Goal: Task Accomplishment & Management: Use online tool/utility

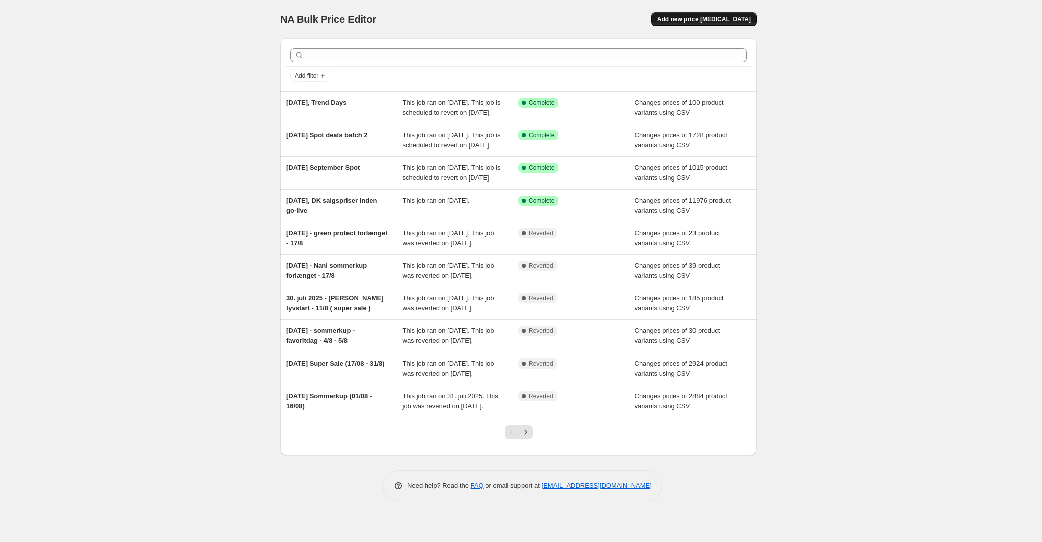
click at [716, 23] on span "Add new price [MEDICAL_DATA]" at bounding box center [704, 19] width 93 height 8
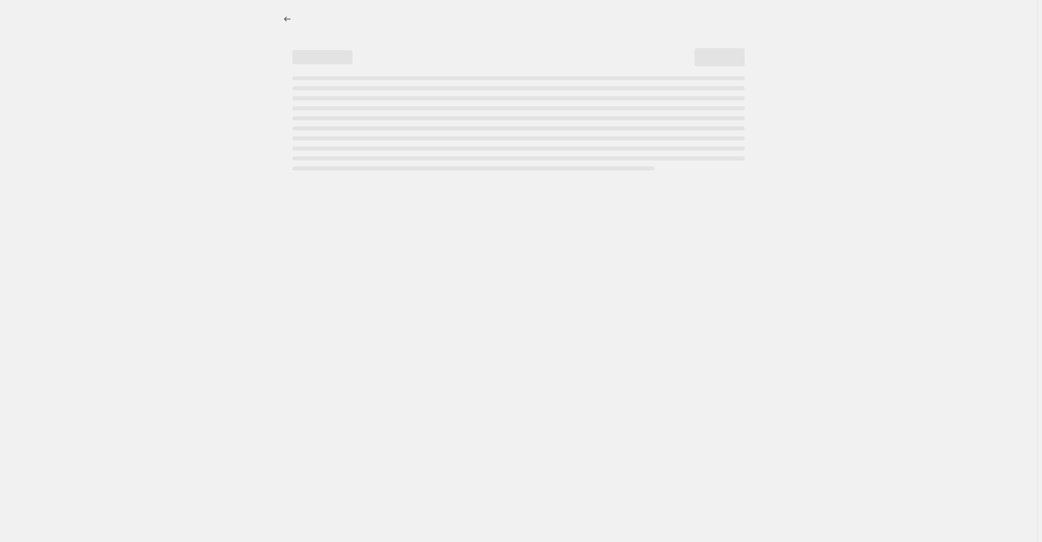
select select "percentage"
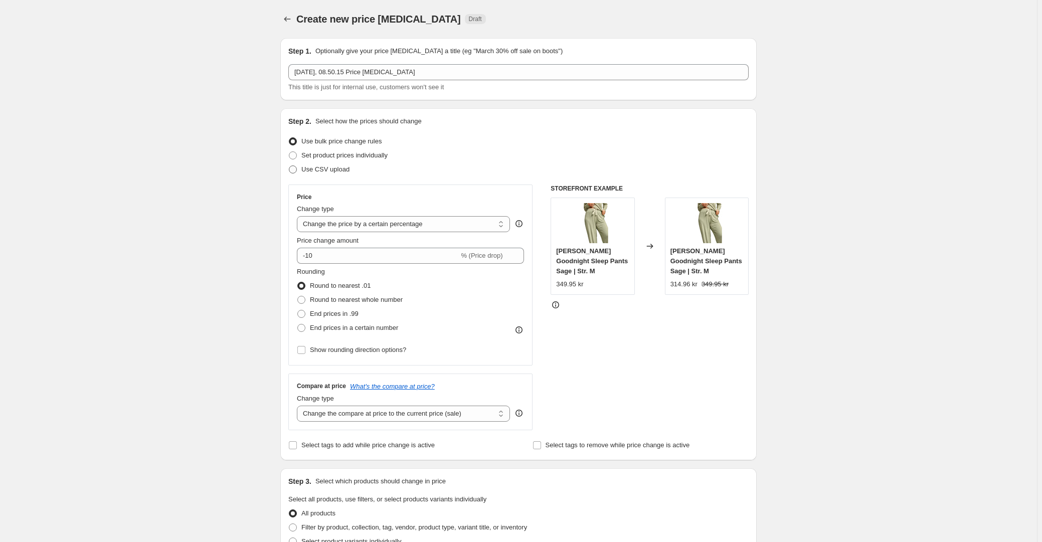
click at [330, 171] on span "Use CSV upload" at bounding box center [326, 170] width 48 height 8
click at [289, 166] on input "Use CSV upload" at bounding box center [289, 166] width 1 height 1
radio input "true"
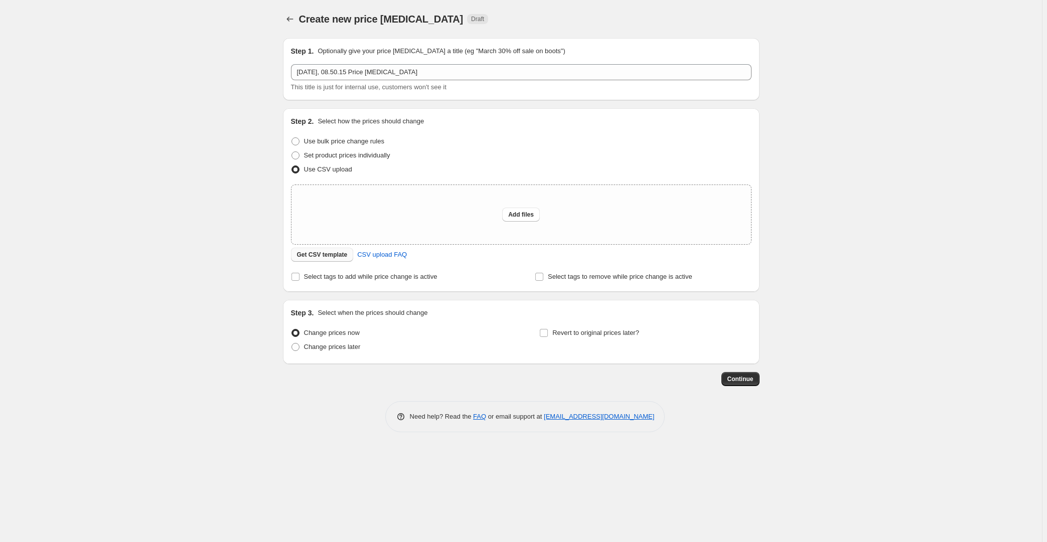
click at [330, 258] on span "Get CSV template" at bounding box center [322, 255] width 51 height 8
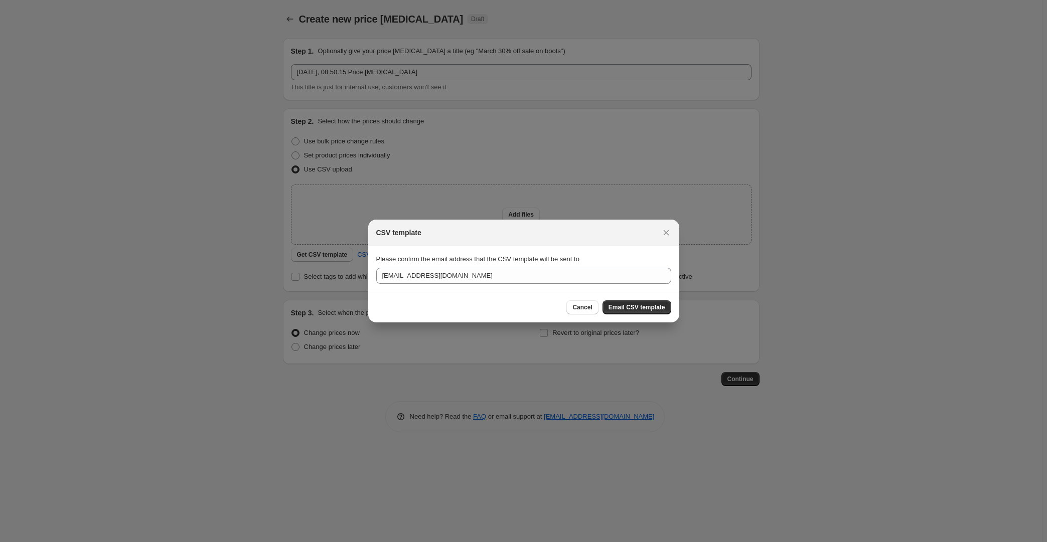
click at [645, 292] on div "Cancel Email CSV template" at bounding box center [523, 307] width 311 height 31
click at [643, 305] on span "Email CSV template" at bounding box center [637, 308] width 57 height 8
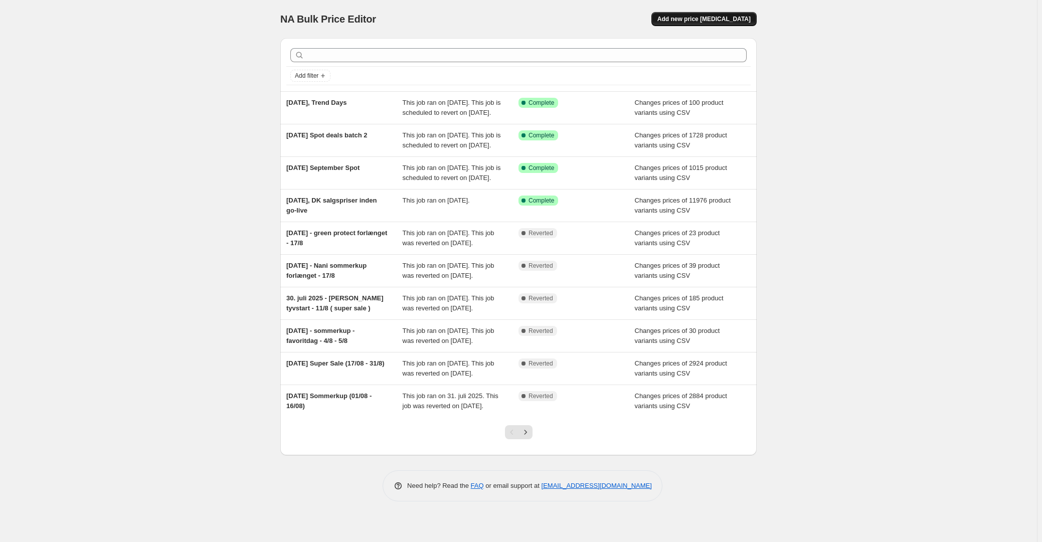
click at [700, 22] on span "Add new price [MEDICAL_DATA]" at bounding box center [704, 19] width 93 height 8
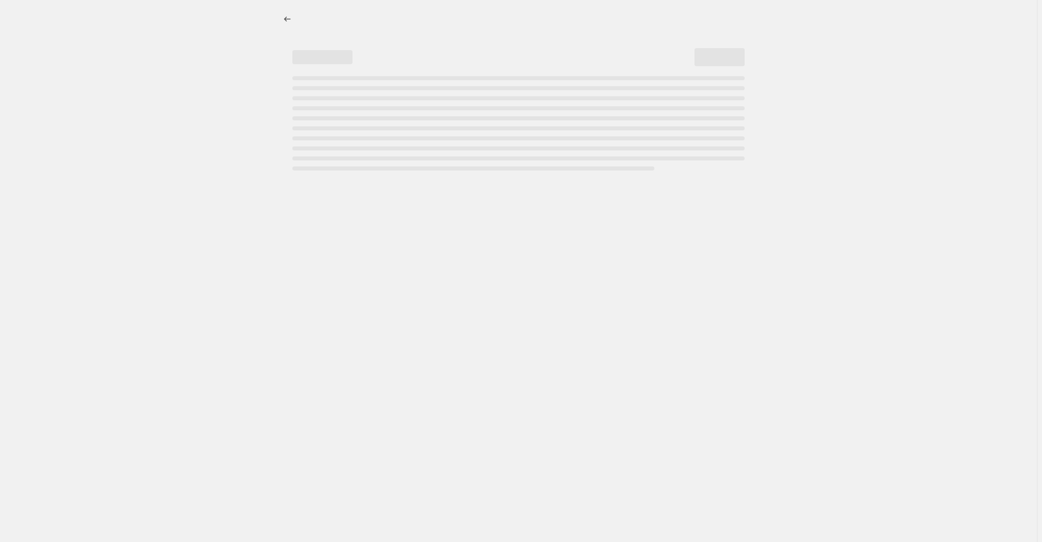
select select "percentage"
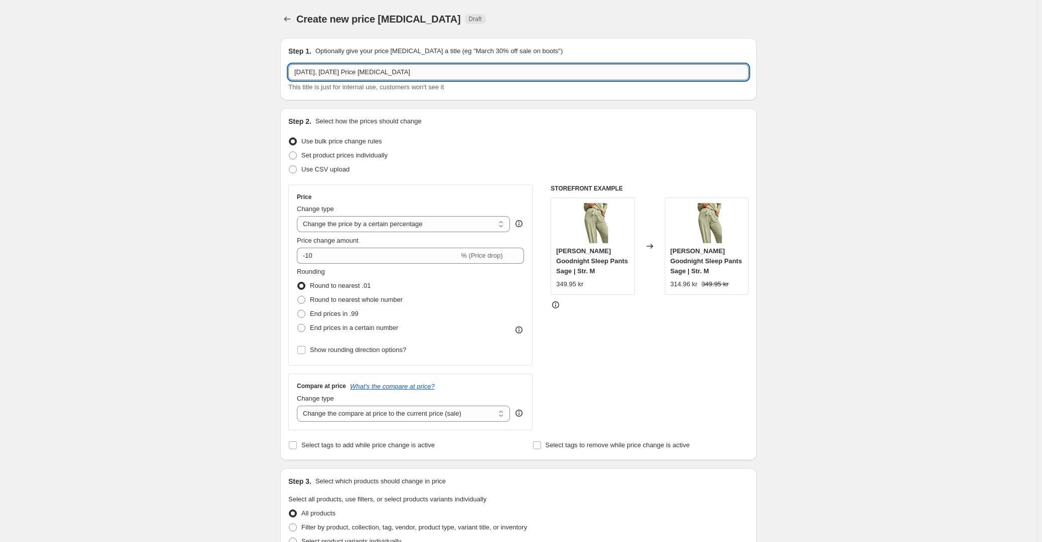
click at [336, 71] on input "24. sep. 2025, 09.16.52 Price change job" at bounding box center [518, 72] width 461 height 16
drag, startPoint x: 338, startPoint y: 70, endPoint x: 550, endPoint y: 76, distance: 212.3
click at [541, 76] on input "24. sep. 2025, 09.16.52 Price change job" at bounding box center [518, 72] width 461 height 16
type input "24. sep. 2025, Efterårsudsalg"
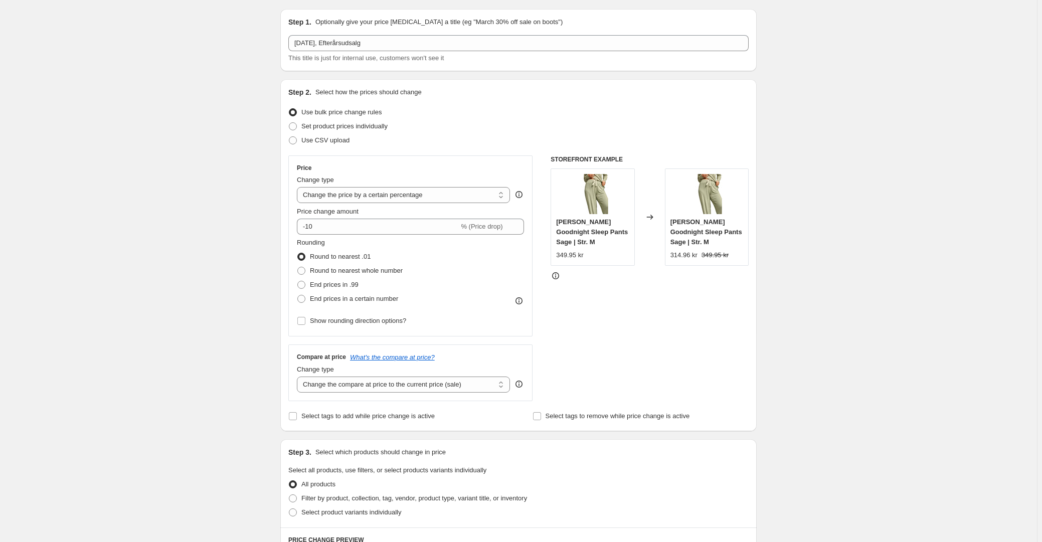
scroll to position [45, 0]
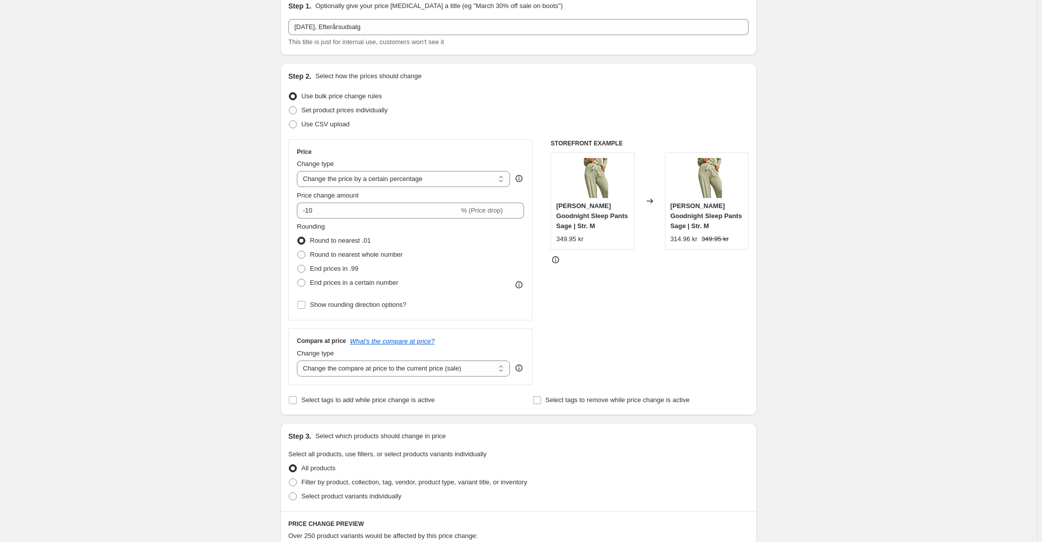
click at [328, 121] on span "Use CSV upload" at bounding box center [326, 124] width 48 height 8
click at [289, 121] on input "Use CSV upload" at bounding box center [289, 120] width 1 height 1
radio input "true"
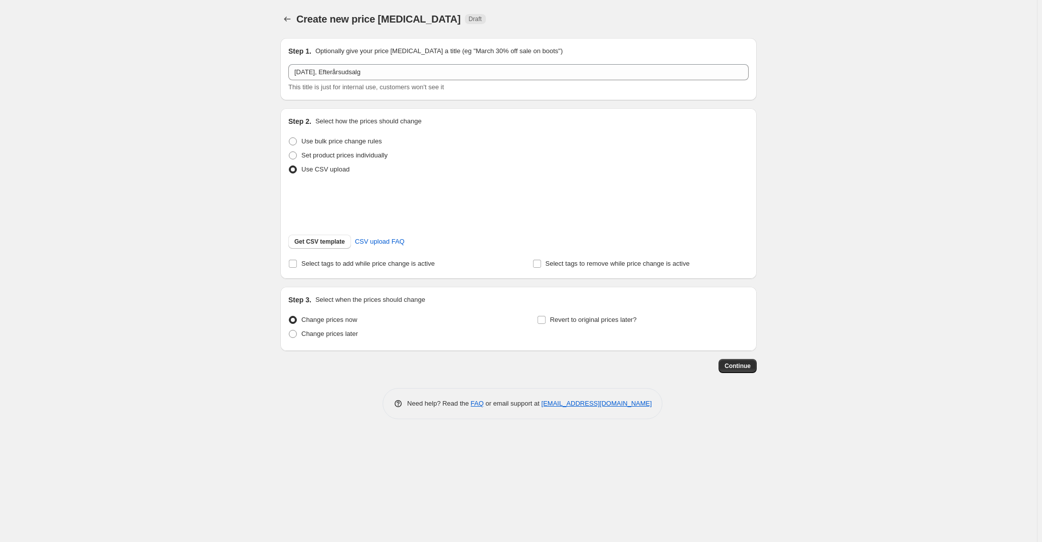
scroll to position [0, 0]
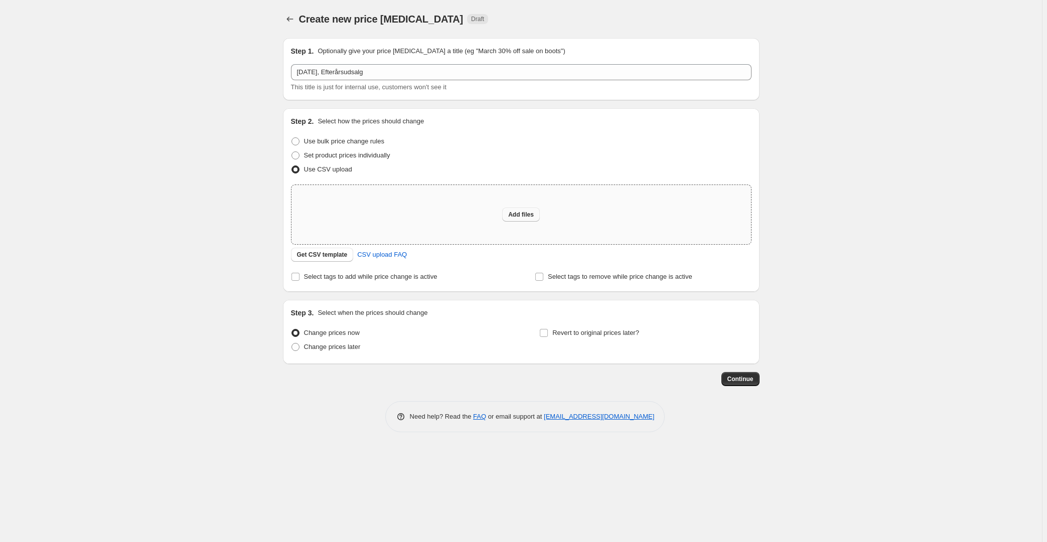
click at [514, 215] on span "Add files" at bounding box center [521, 215] width 26 height 8
type input "C:\fakepath\Efterårsudsalg DK.csv"
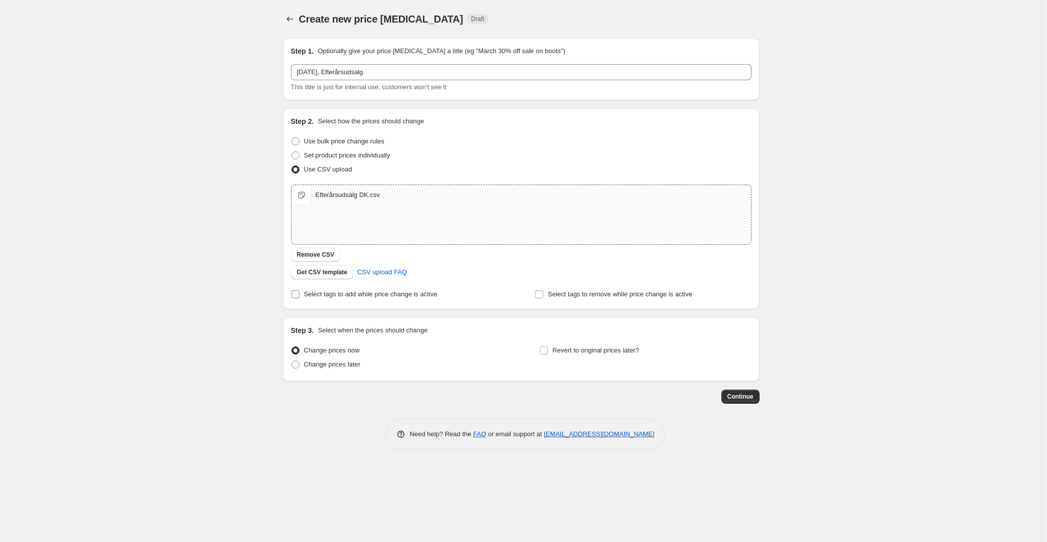
click at [389, 293] on span "Select tags to add while price change is active" at bounding box center [370, 294] width 133 height 8
click at [300, 293] on input "Select tags to add while price change is active" at bounding box center [295, 294] width 8 height 8
checkbox input "true"
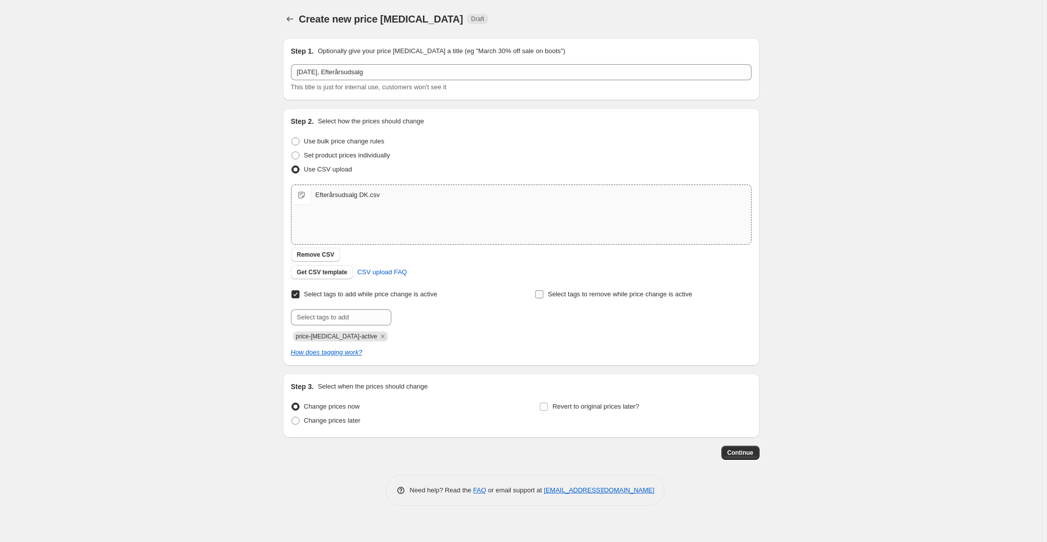
click at [618, 295] on span "Select tags to remove while price change is active" at bounding box center [620, 294] width 144 height 8
click at [543, 295] on input "Select tags to remove while price change is active" at bounding box center [539, 294] width 8 height 8
checkbox input "true"
click at [564, 322] on input "text" at bounding box center [585, 318] width 100 height 16
type input "å"
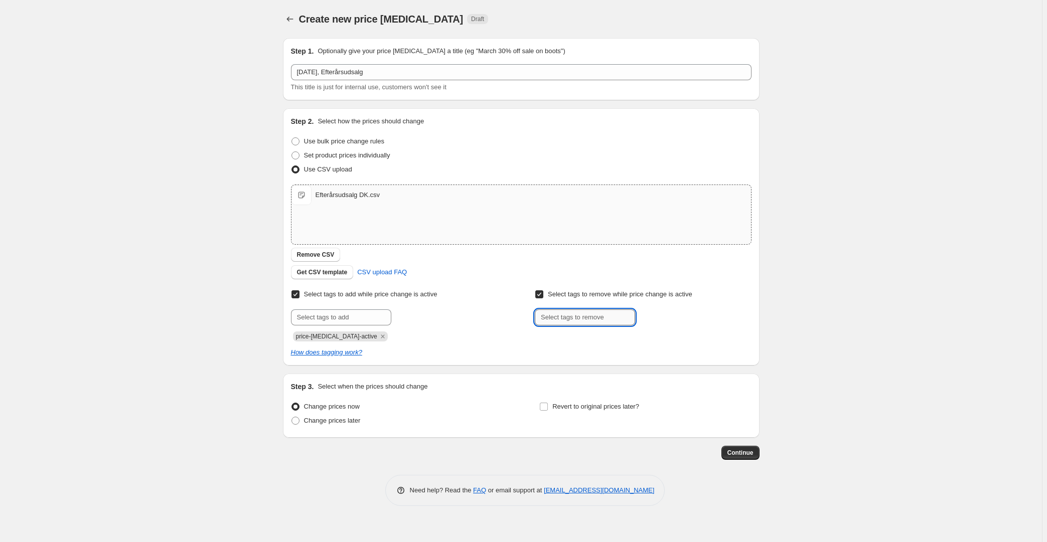
type input "P"
type input "pim_stærk_pris"
click at [656, 314] on span "Add pim_stærk_pr..." at bounding box center [673, 317] width 58 height 8
click at [724, 354] on div "How does tagging work?" at bounding box center [521, 353] width 461 height 10
click at [587, 336] on icon "Remove pim_stærk_pris" at bounding box center [586, 336] width 9 height 9
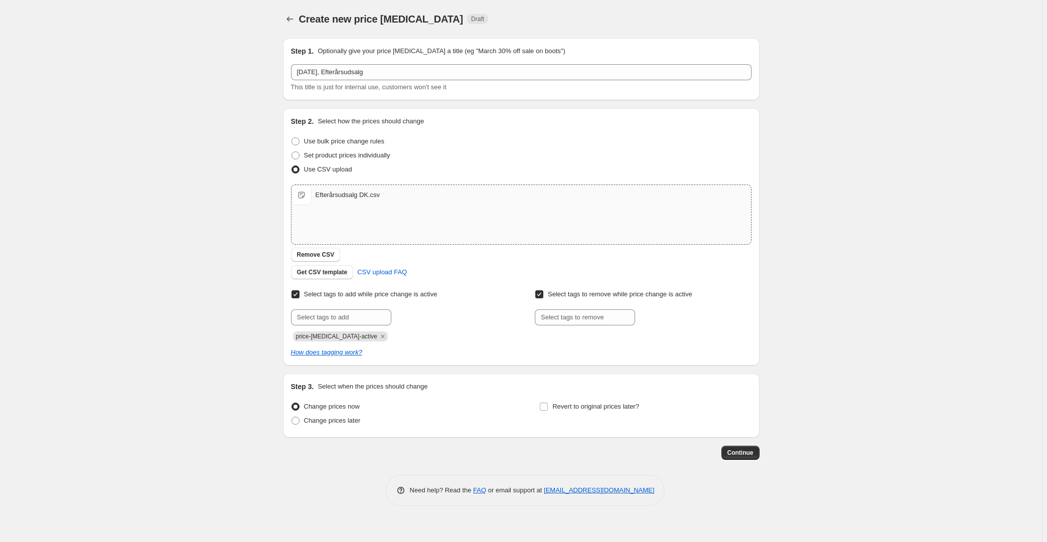
click at [545, 292] on label "Select tags to remove while price change is active" at bounding box center [614, 294] width 158 height 14
click at [543, 292] on input "Select tags to remove while price change is active" at bounding box center [539, 294] width 8 height 8
checkbox input "false"
drag, startPoint x: 477, startPoint y: 364, endPoint x: 442, endPoint y: 390, distance: 43.3
click at [476, 364] on div "Step 2. Select how the prices should change Use bulk price change rules Set pro…" at bounding box center [521, 236] width 477 height 257
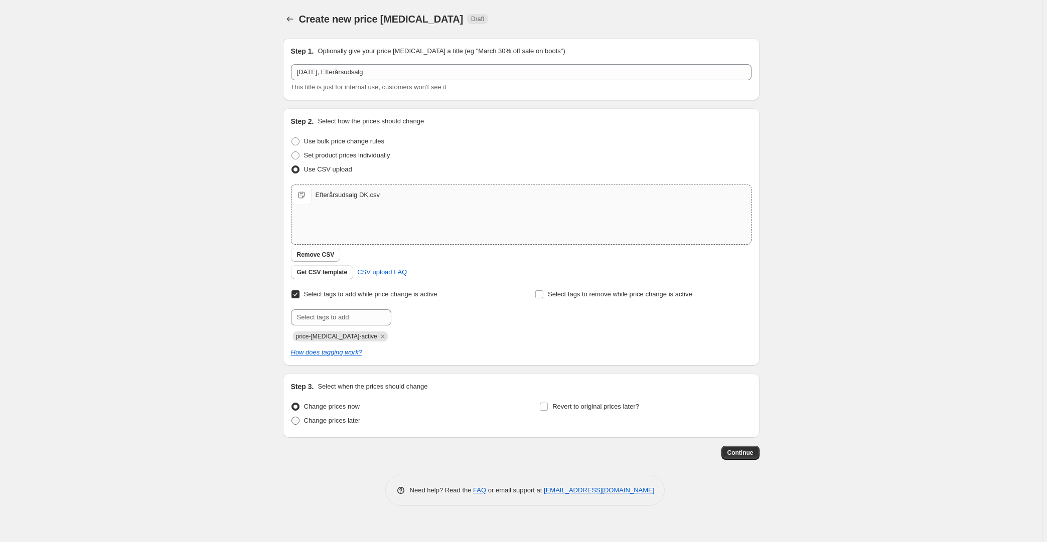
click at [353, 417] on span "Change prices later" at bounding box center [332, 421] width 57 height 8
click at [292, 417] on input "Change prices later" at bounding box center [291, 417] width 1 height 1
radio input "true"
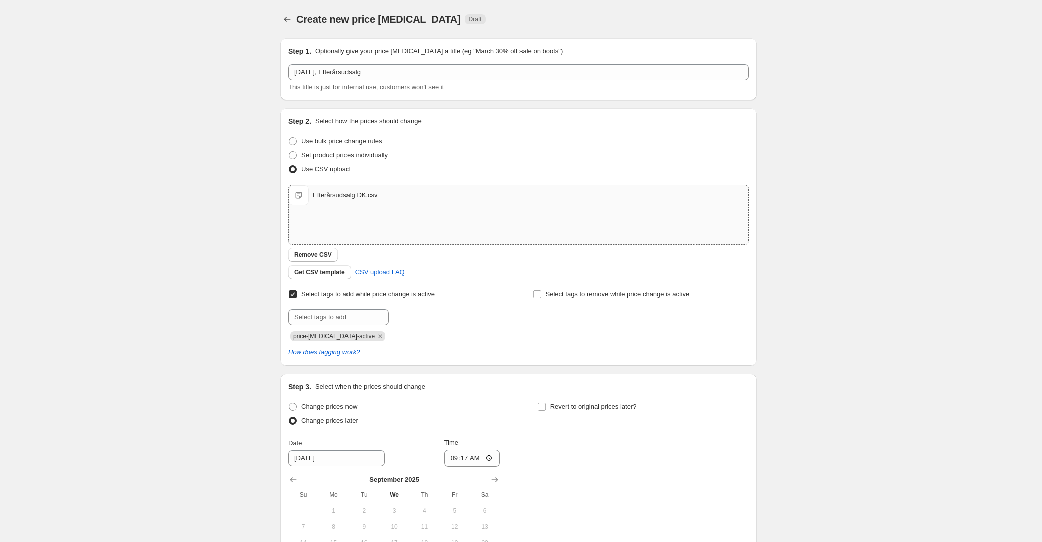
click at [613, 415] on div "Revert to original prices later?" at bounding box center [643, 415] width 212 height 30
click at [597, 411] on label "Revert to original prices later?" at bounding box center [587, 407] width 100 height 14
click at [546, 411] on input "Revert to original prices later?" at bounding box center [542, 407] width 8 height 8
checkbox input "true"
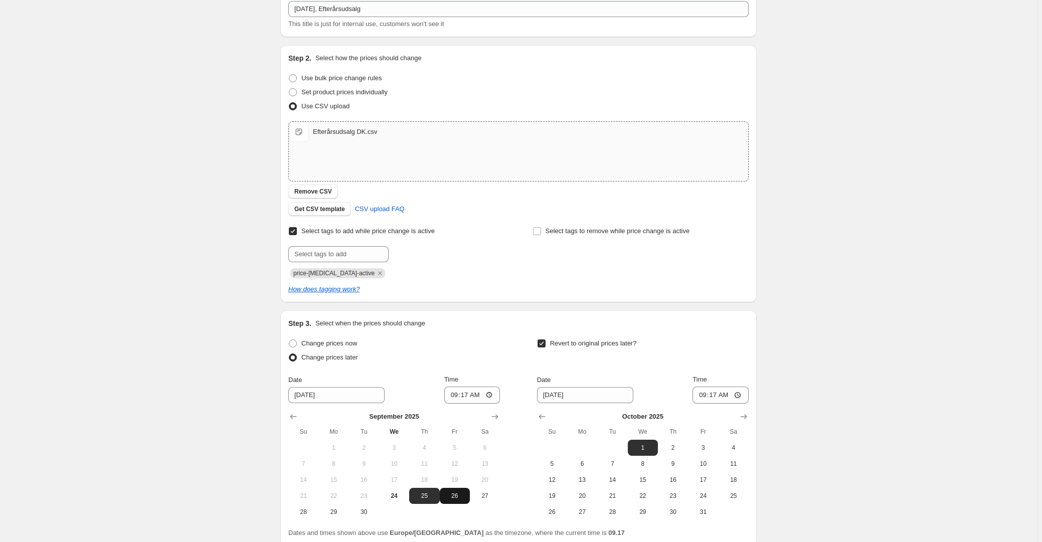
scroll to position [150, 0]
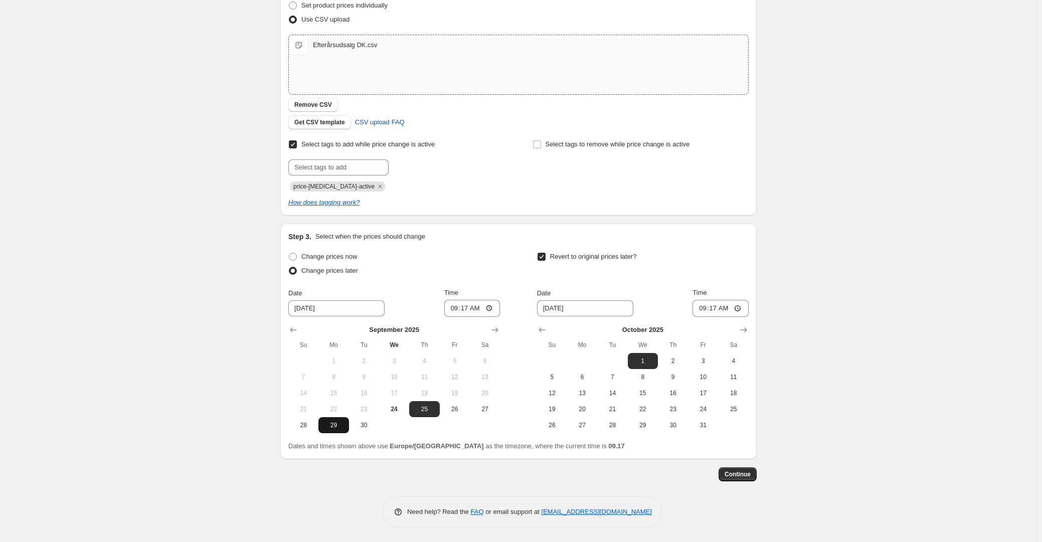
click at [336, 426] on span "29" at bounding box center [334, 425] width 22 height 8
type input "9/29/2025"
click at [462, 310] on input "09:17" at bounding box center [472, 308] width 56 height 17
type input "00:01"
click at [500, 254] on div "Change prices now" at bounding box center [394, 257] width 212 height 14
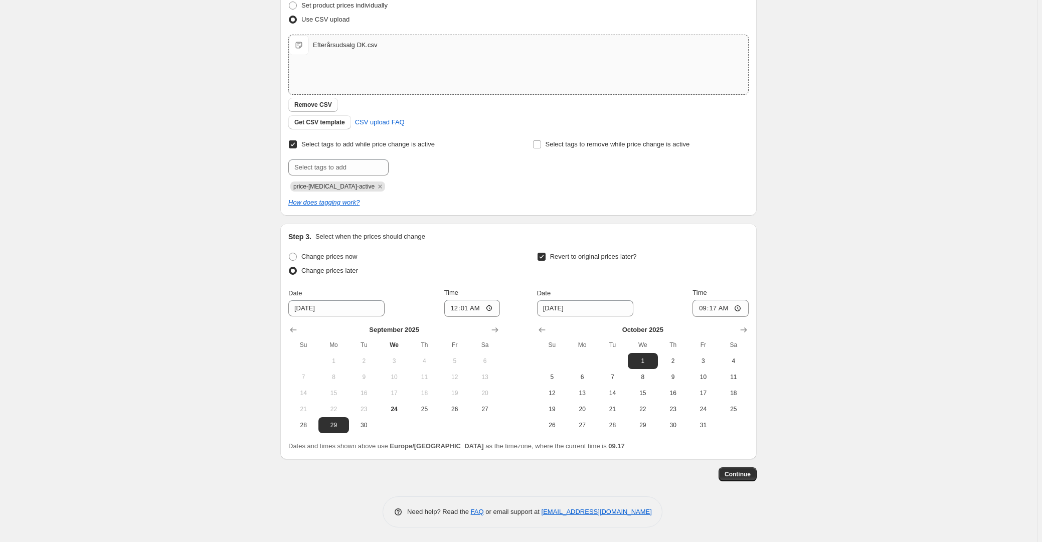
click at [28, 155] on div "Create new price change job. This page is ready Create new price change job Dra…" at bounding box center [518, 196] width 1037 height 693
click at [549, 311] on input "10/1/2025" at bounding box center [585, 309] width 96 height 16
click at [555, 410] on span "19" at bounding box center [552, 409] width 22 height 8
type input "10/19/2025"
click at [717, 308] on input "09:17" at bounding box center [721, 308] width 56 height 17
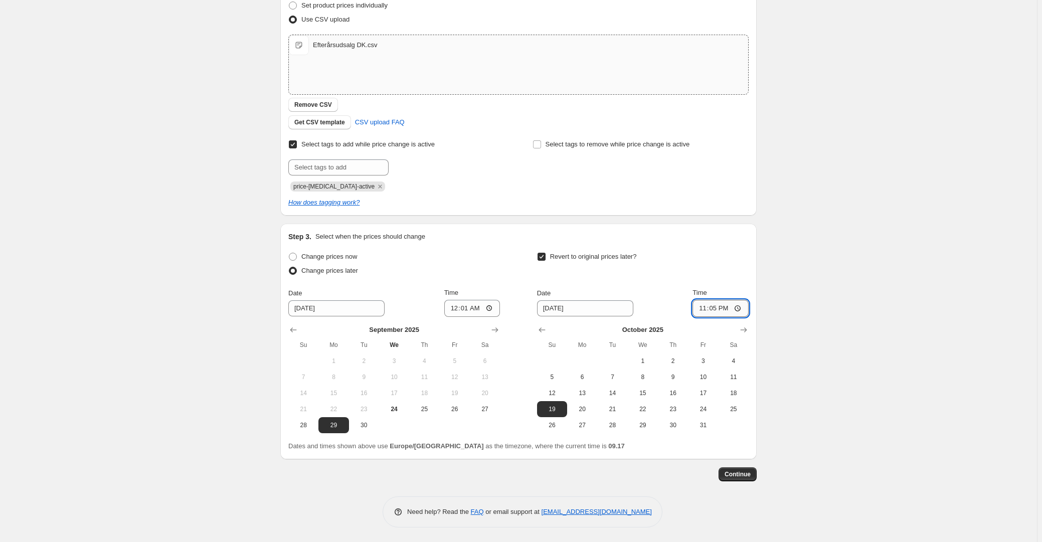
type input "23:59"
click at [861, 315] on div "Create new price change job. This page is ready Create new price change job Dra…" at bounding box center [518, 196] width 1037 height 693
click at [753, 478] on button "Continue" at bounding box center [738, 475] width 38 height 14
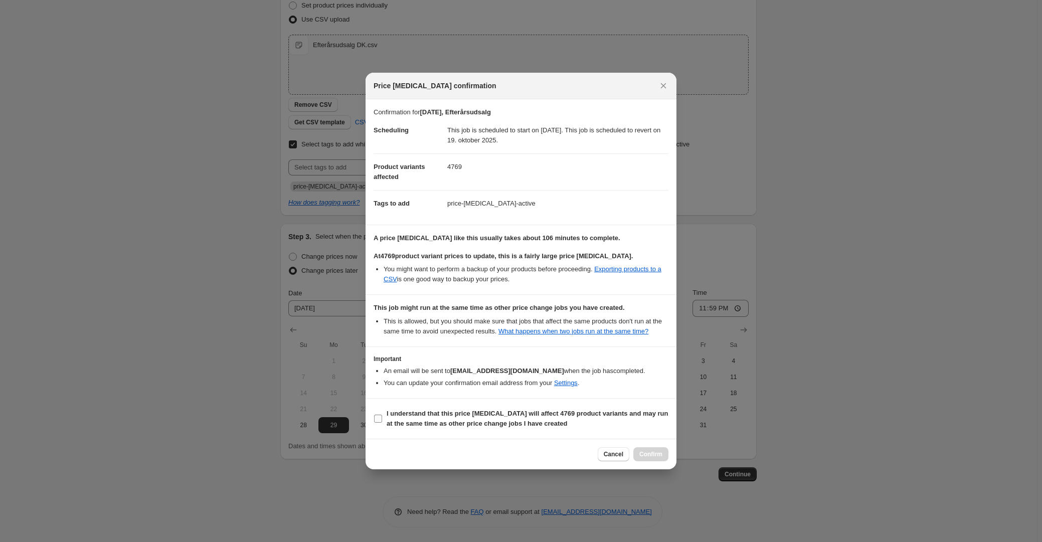
click at [391, 410] on b "I understand that this price change job will affect 4769 product variants and m…" at bounding box center [528, 419] width 282 height 18
click at [382, 415] on input "I understand that this price change job will affect 4769 product variants and m…" at bounding box center [378, 419] width 8 height 8
checkbox input "true"
click at [664, 451] on button "Confirm" at bounding box center [651, 454] width 35 height 14
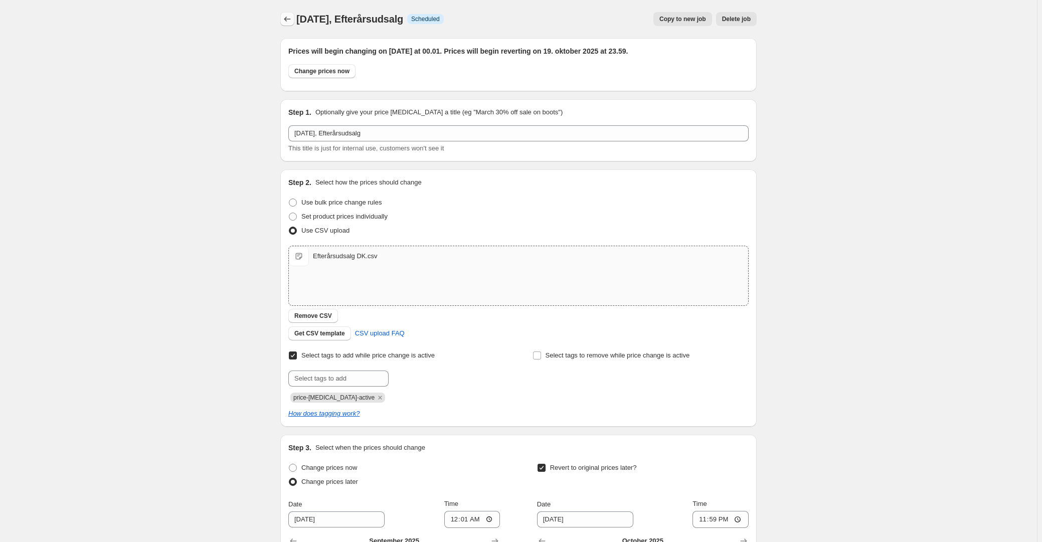
click at [292, 24] on button "Price change jobs" at bounding box center [287, 19] width 14 height 14
